Goal: Use online tool/utility: Utilize a website feature to perform a specific function

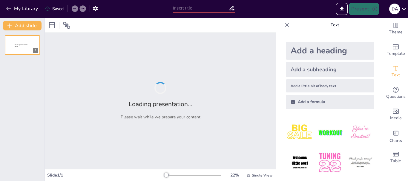
type input "Ética en el Diseño: Identificación de Problemas Comunes y Soluciones"
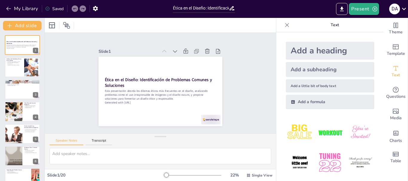
checkbox input "true"
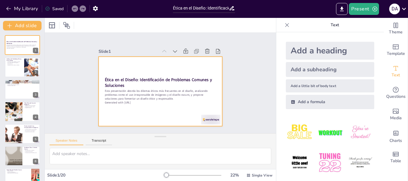
checkbox input "true"
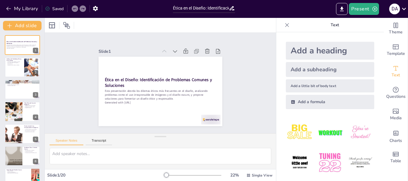
checkbox input "true"
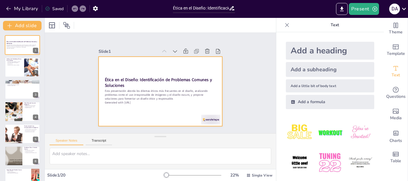
checkbox input "true"
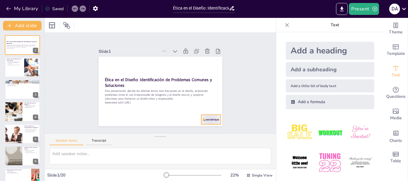
checkbox input "true"
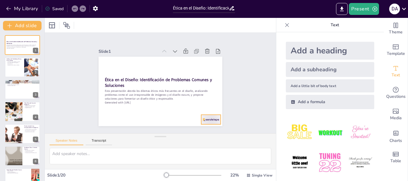
checkbox input "true"
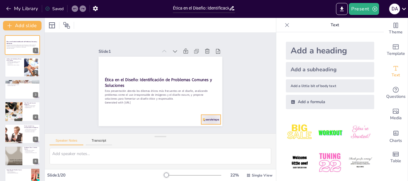
checkbox input "true"
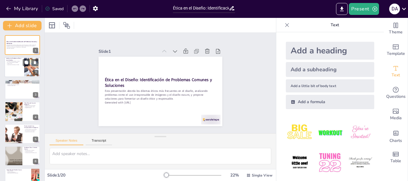
checkbox input "true"
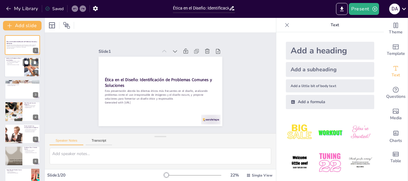
checkbox input "true"
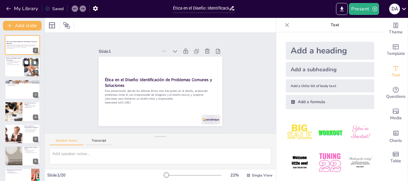
checkbox input "true"
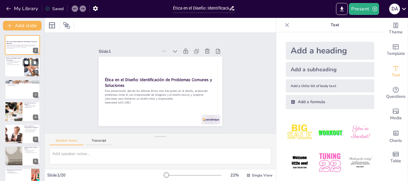
checkbox input "true"
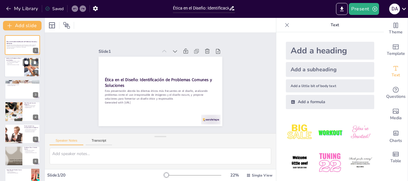
checkbox input "true"
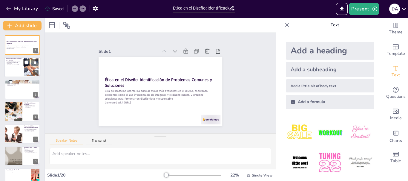
checkbox input "true"
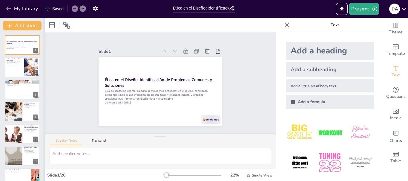
checkbox input "true"
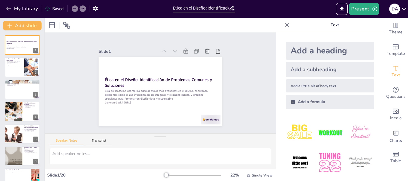
checkbox input "true"
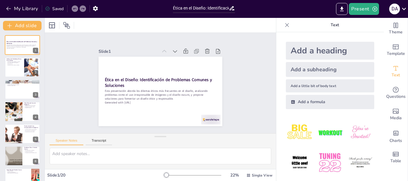
checkbox input "true"
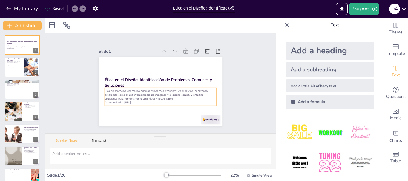
checkbox input "true"
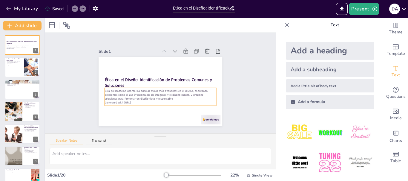
checkbox input "true"
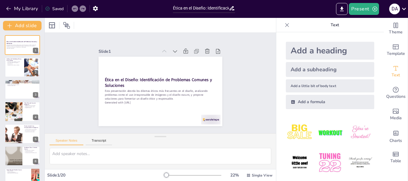
click at [282, 28] on div at bounding box center [287, 25] width 10 height 10
checkbox input "true"
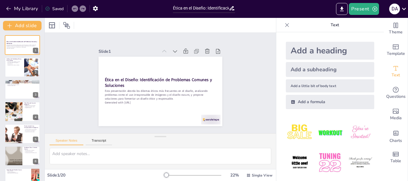
checkbox input "true"
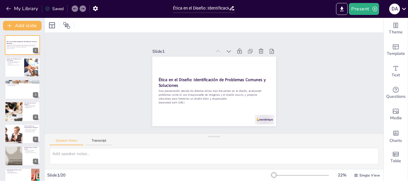
checkbox input "true"
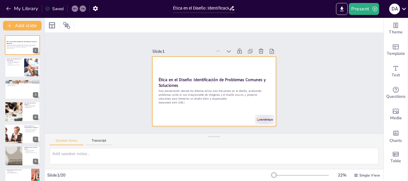
checkbox input "true"
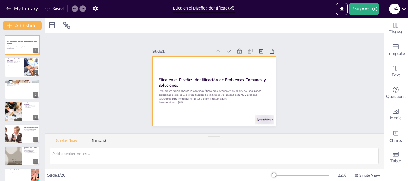
checkbox input "true"
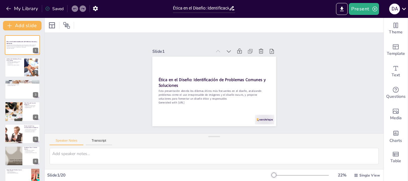
checkbox input "true"
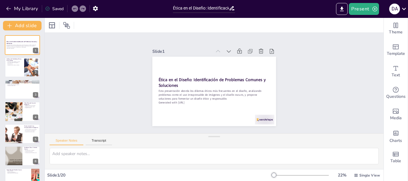
click at [277, 174] on div at bounding box center [299, 175] width 57 height 5
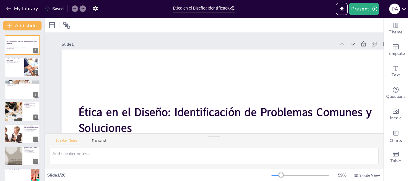
checkbox input "true"
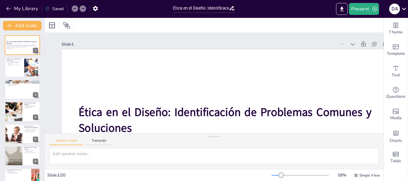
checkbox input "true"
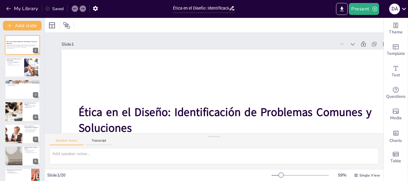
checkbox input "true"
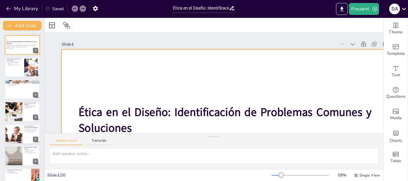
checkbox input "true"
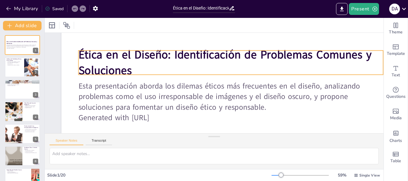
scroll to position [60, 0]
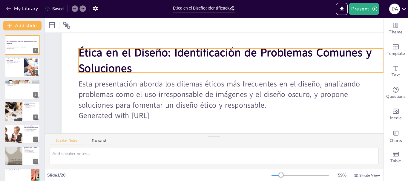
checkbox input "true"
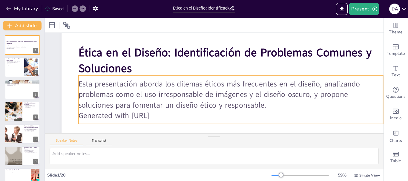
checkbox input "true"
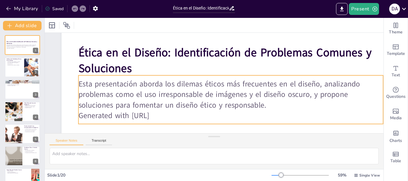
checkbox input "true"
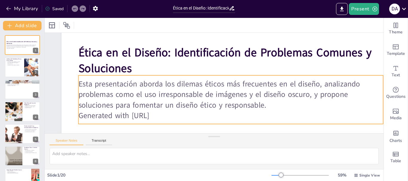
checkbox input "true"
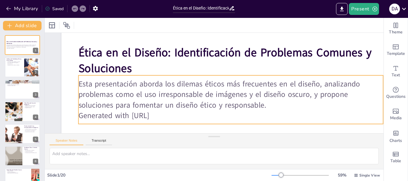
checkbox input "true"
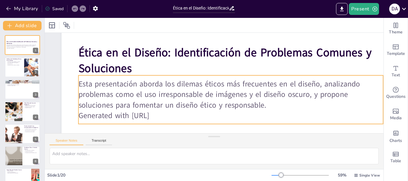
checkbox input "true"
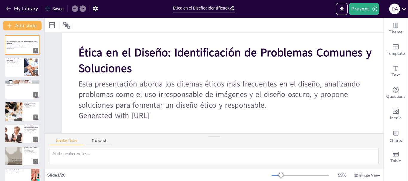
checkbox input "true"
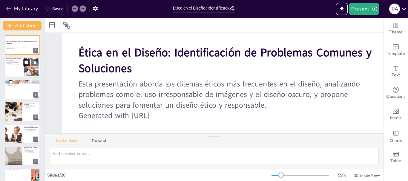
checkbox input "true"
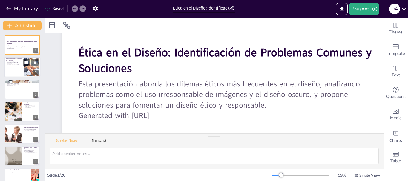
checkbox input "true"
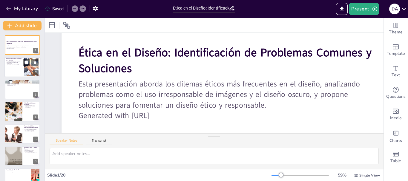
checkbox input "true"
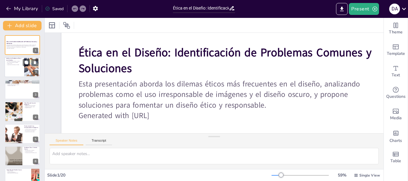
click at [22, 57] on div "Análisis de Problemas Éticos en el Diseño Problemas éticos globales y locales U…" at bounding box center [22, 57] width 36 height 0
type textarea "Este punto destaca la importancia de reconocer que los problemas éticos en el d…"
checkbox input "true"
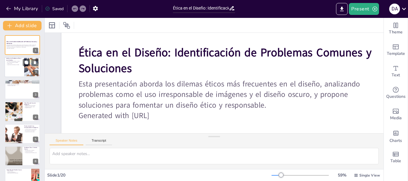
checkbox input "true"
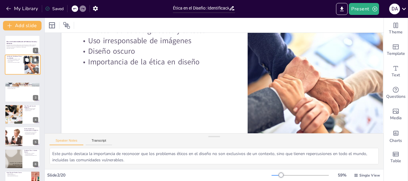
checkbox input "true"
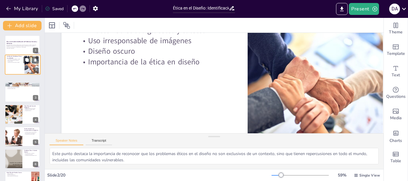
scroll to position [0, 0]
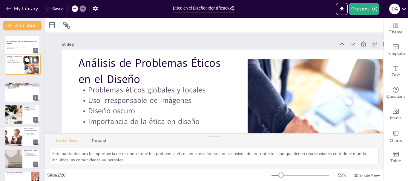
checkbox input "true"
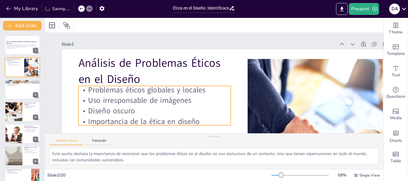
scroll to position [30, 0]
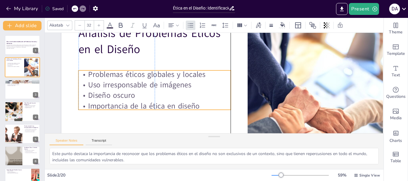
drag, startPoint x: 123, startPoint y: 85, endPoint x: 116, endPoint y: 97, distance: 14.1
click at [121, 99] on p "Diseño oscuro" at bounding box center [154, 95] width 152 height 10
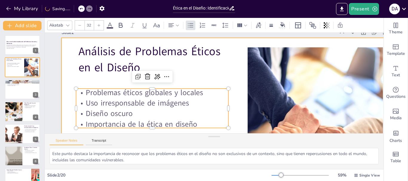
scroll to position [0, 0]
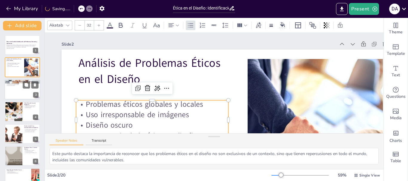
click at [19, 84] on p "Uso de imágenes sensacionalistas" at bounding box center [22, 83] width 32 height 1
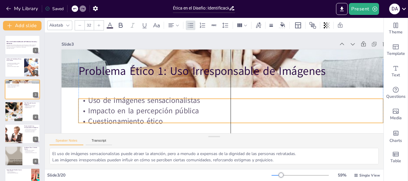
drag, startPoint x: 145, startPoint y: 104, endPoint x: 143, endPoint y: 117, distance: 13.0
click at [143, 117] on p "Cuestionamiento ético" at bounding box center [227, 123] width 304 height 42
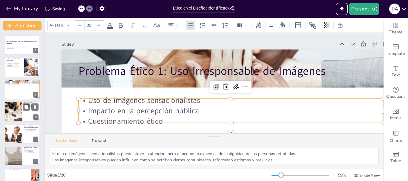
click at [11, 120] on div at bounding box center [13, 111] width 40 height 20
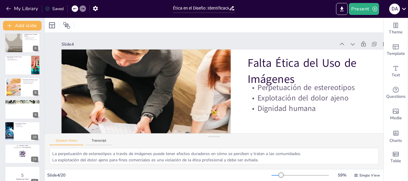
scroll to position [125, 0]
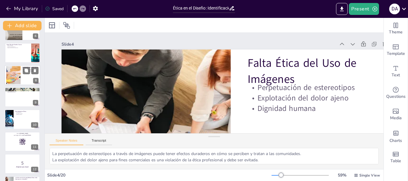
click at [8, 70] on div at bounding box center [13, 75] width 35 height 18
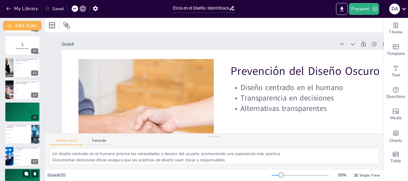
scroll to position [274, 0]
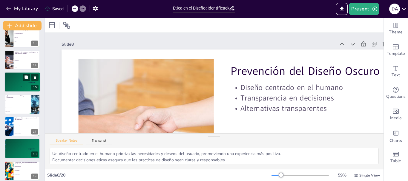
click at [16, 87] on div "4 Participant 4 200" at bounding box center [13, 86] width 18 height 4
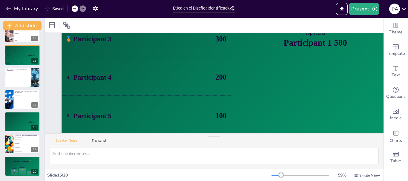
scroll to position [111, 0]
click at [15, 134] on div "¿Cuál es un mandamiento ético clave para diseñadores? false | editor Honra la T…" at bounding box center [22, 134] width 36 height 0
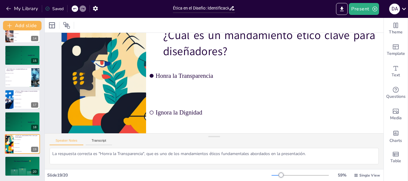
scroll to position [241, 0]
